Goal: Check status: Check status

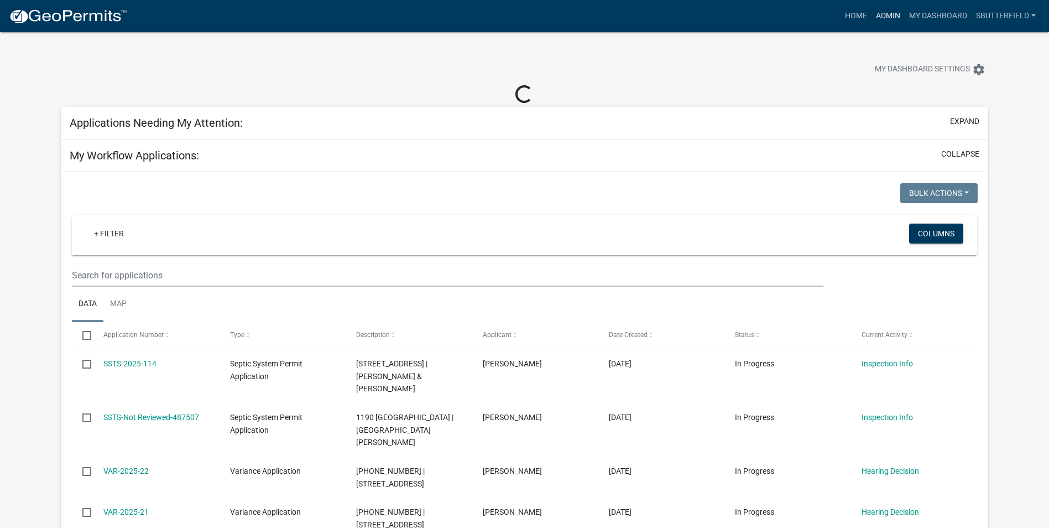
click at [883, 13] on link "Admin" at bounding box center [888, 16] width 33 height 21
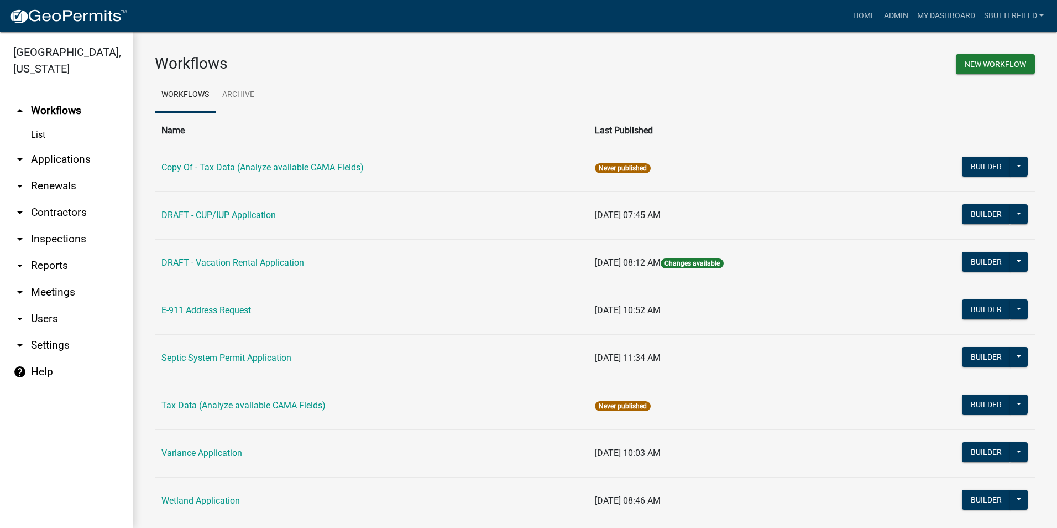
click at [39, 161] on link "arrow_drop_down Applications" at bounding box center [66, 159] width 133 height 27
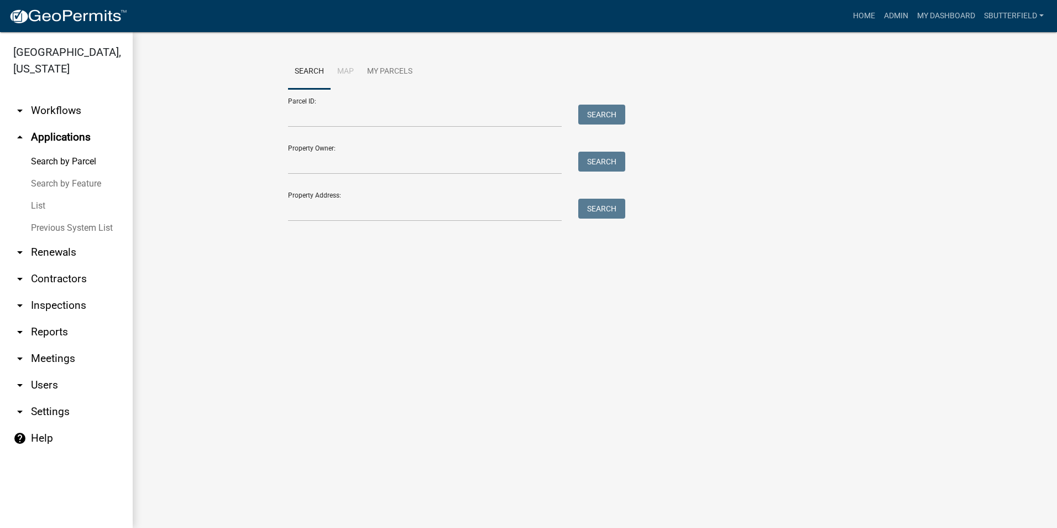
click at [53, 205] on link "List" at bounding box center [66, 206] width 133 height 22
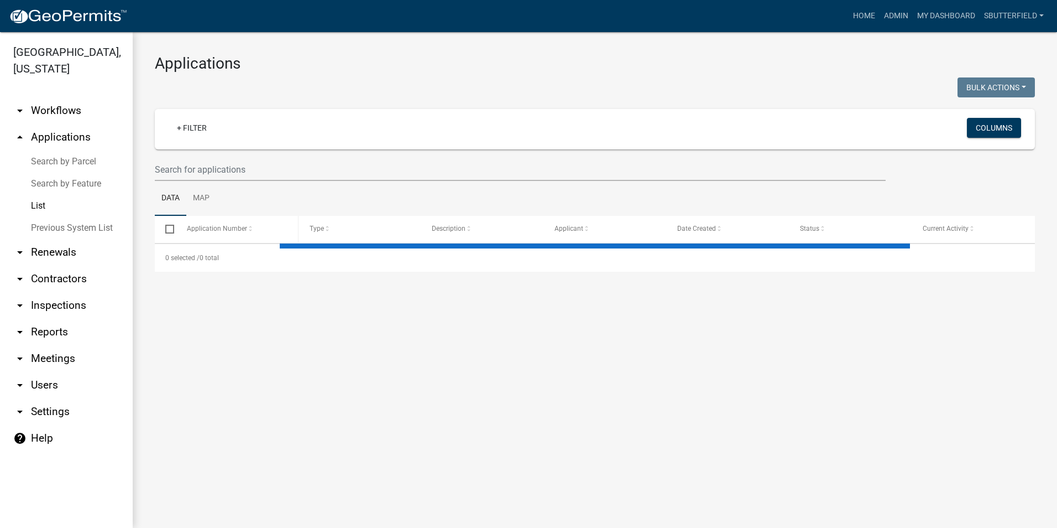
select select "1: 25"
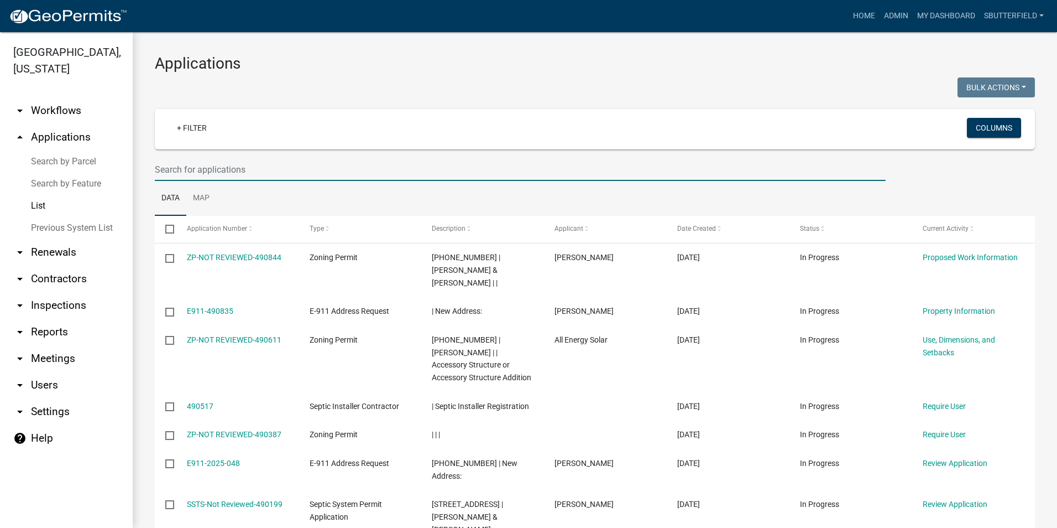
click at [231, 169] on input "text" at bounding box center [520, 169] width 731 height 23
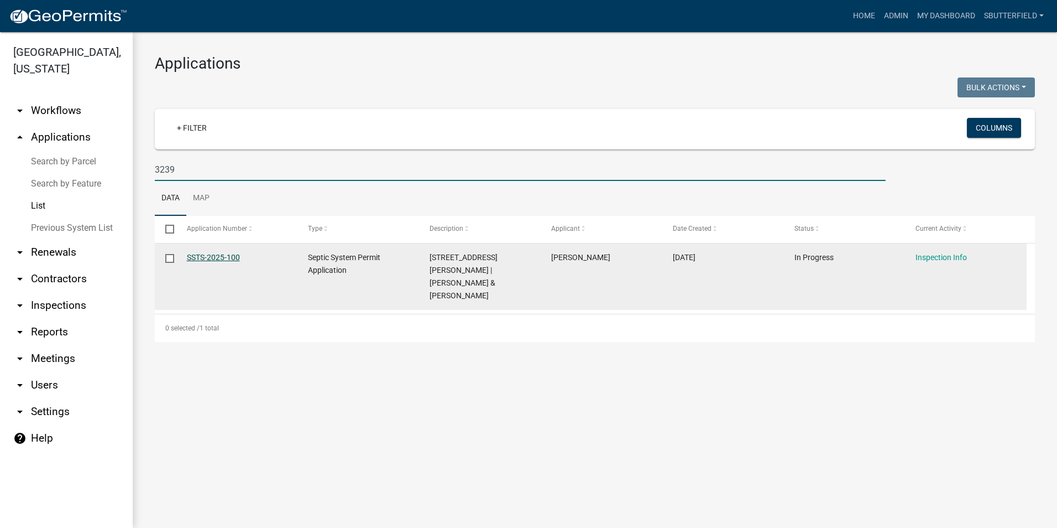
type input "3239"
click at [226, 256] on link "SSTS-2025-100" at bounding box center [213, 257] width 53 height 9
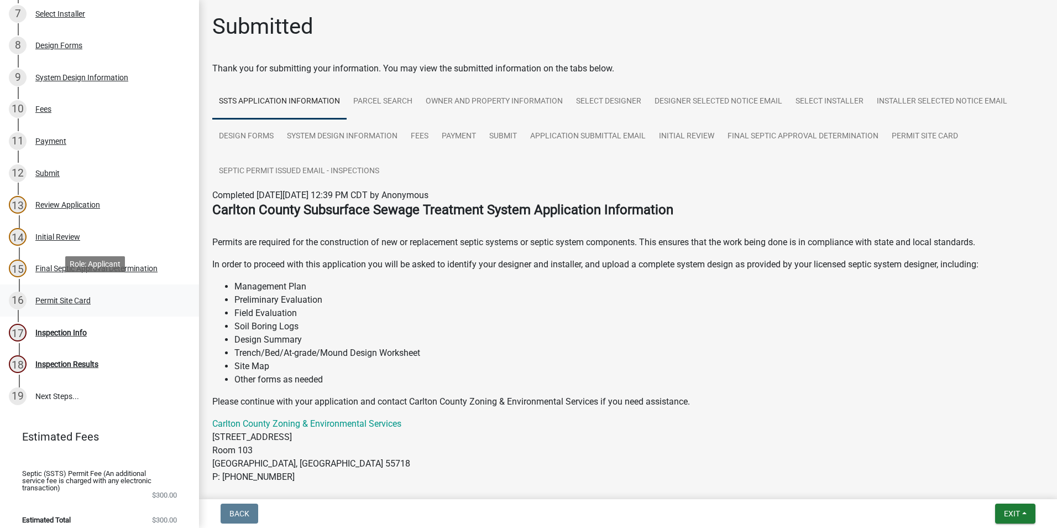
scroll to position [393, 0]
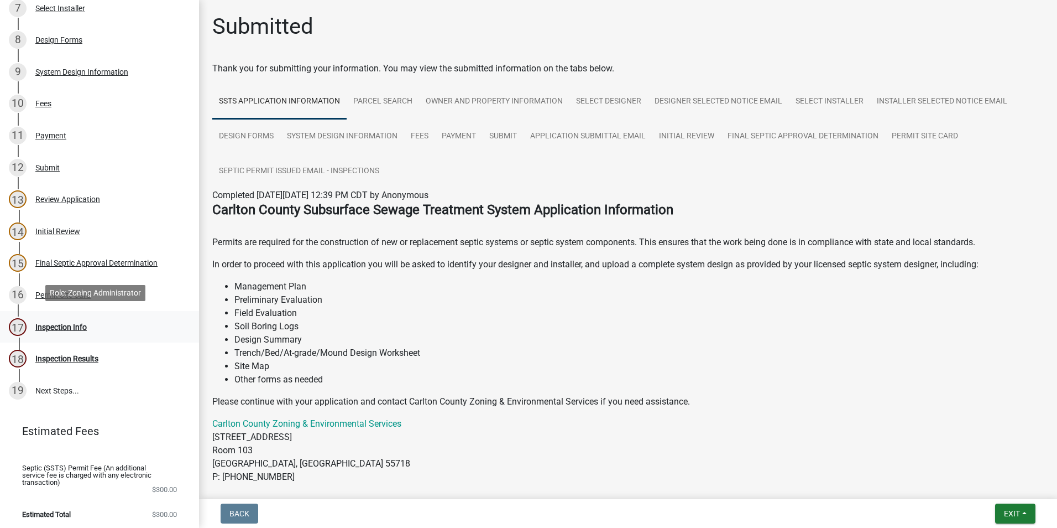
click at [54, 323] on div "Inspection Info" at bounding box center [60, 327] width 51 height 8
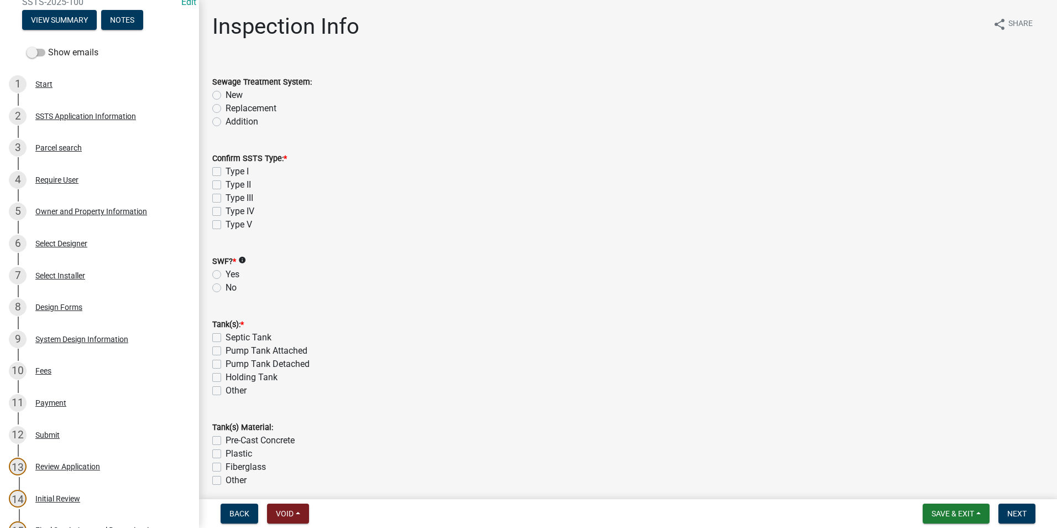
scroll to position [0, 0]
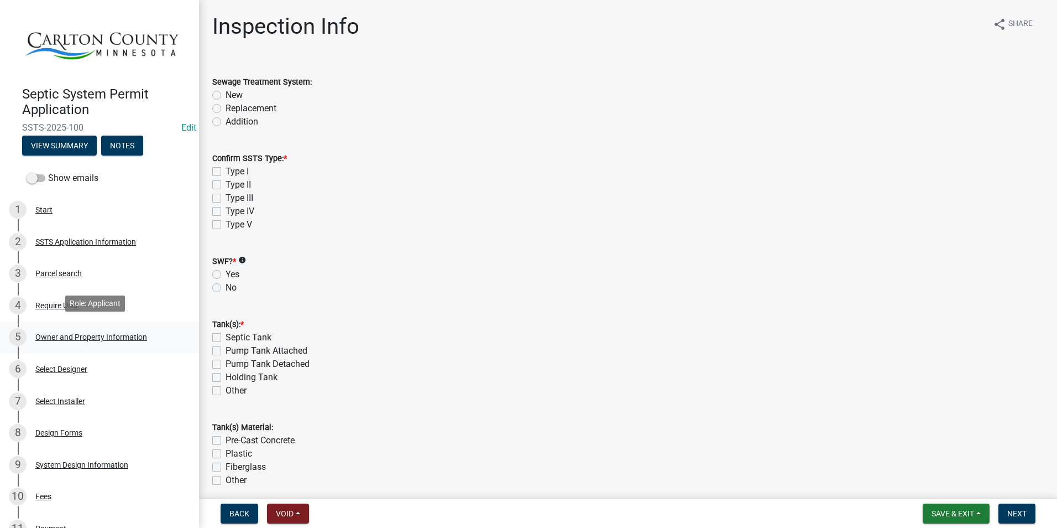
click at [114, 333] on div "Owner and Property Information" at bounding box center [91, 337] width 112 height 8
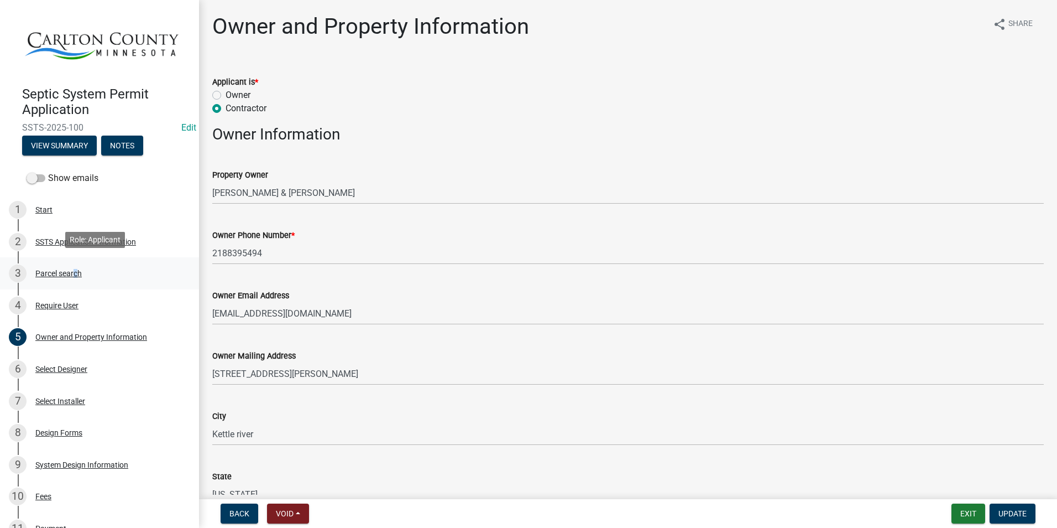
click at [71, 264] on div "3 Parcel search" at bounding box center [95, 273] width 173 height 18
